Goal: Answer question/provide support: Share knowledge or assist other users

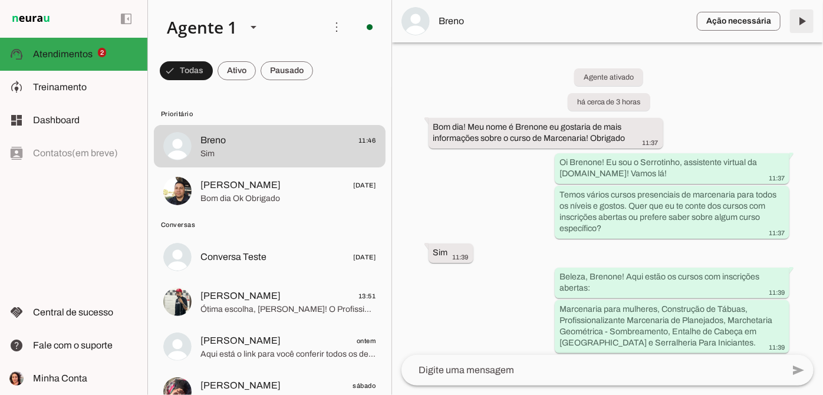
click at [800, 18] on span at bounding box center [801, 21] width 28 height 28
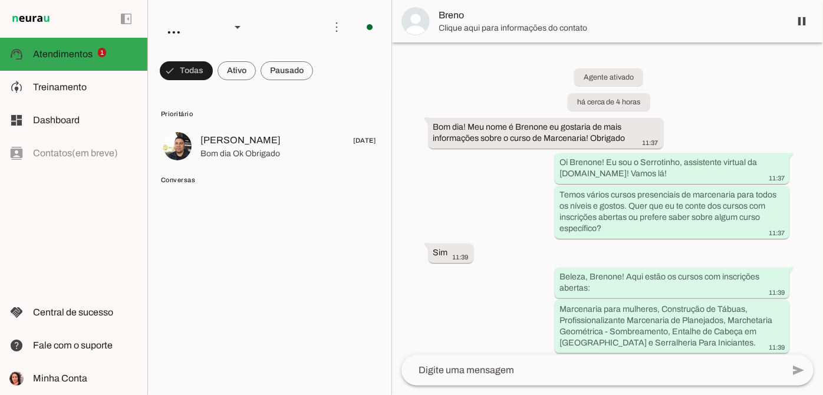
scroll to position [572, 0]
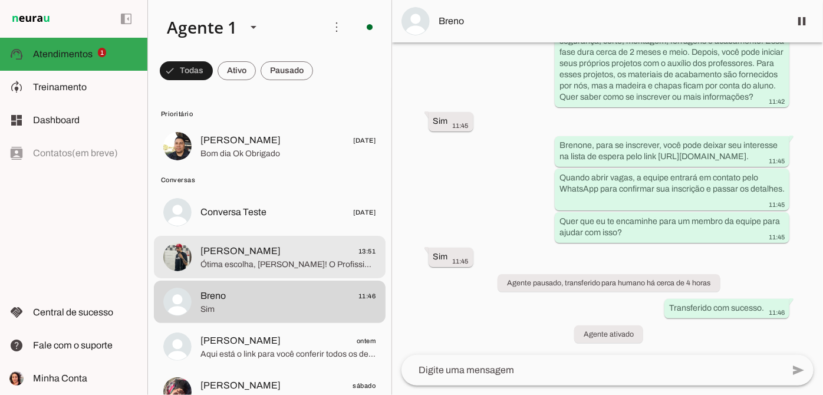
click at [301, 248] on span "Gabriel 13:51" at bounding box center [288, 251] width 176 height 15
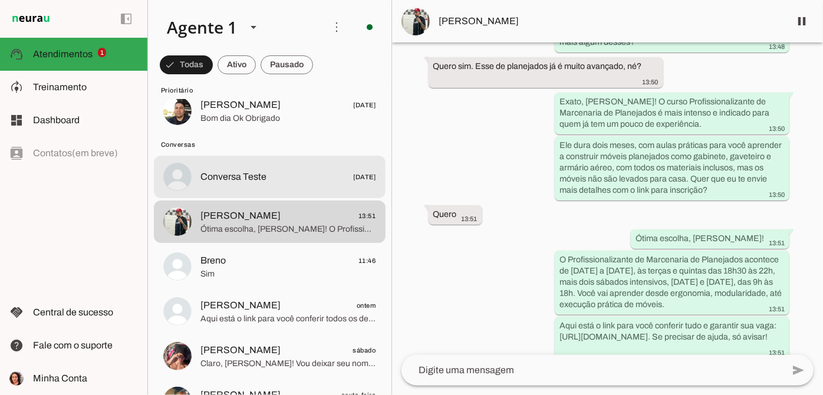
scroll to position [53, 0]
